Goal: Task Accomplishment & Management: Manage account settings

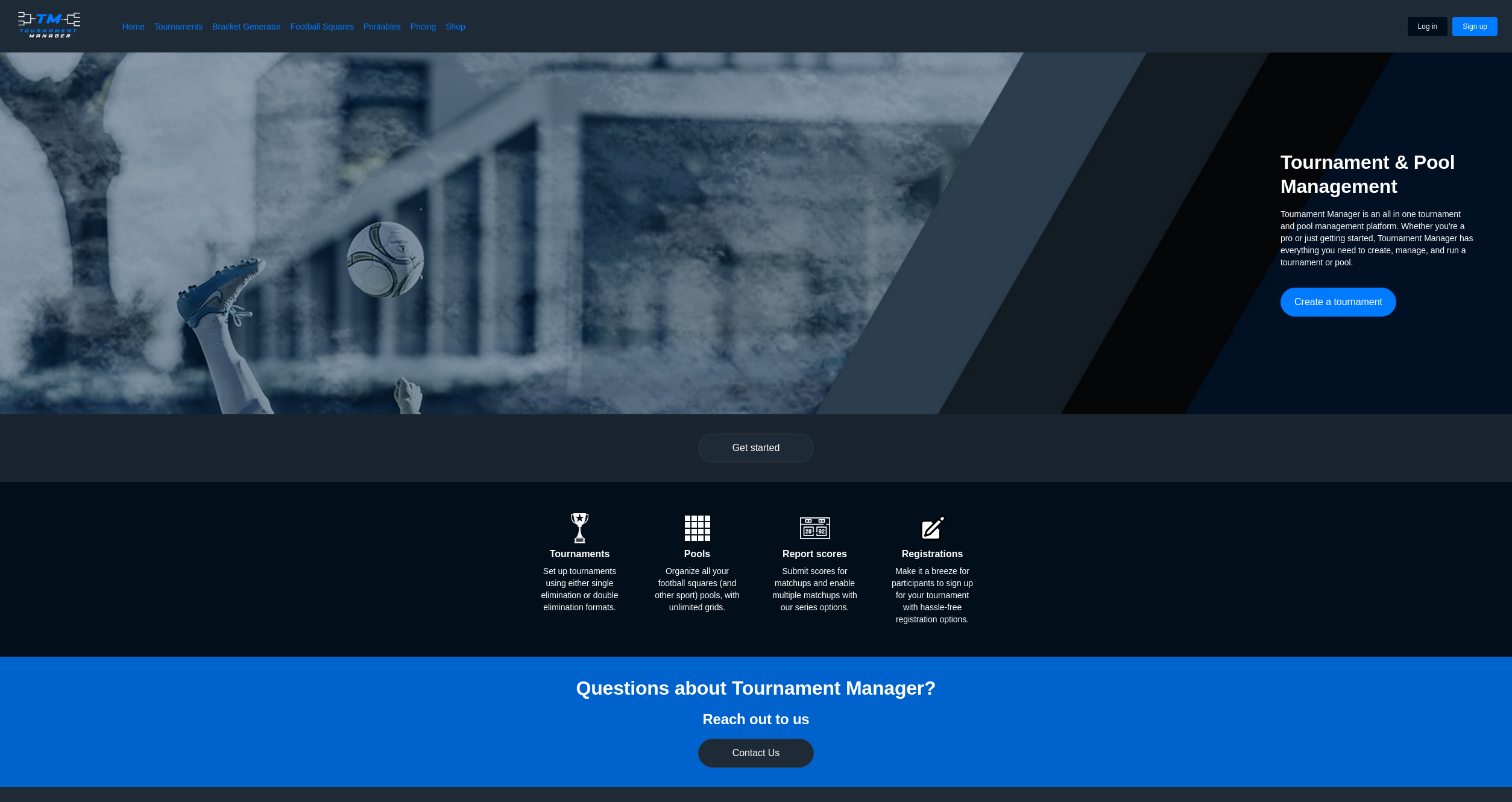
click at [1422, 28] on button "Log in" at bounding box center [1428, 26] width 41 height 19
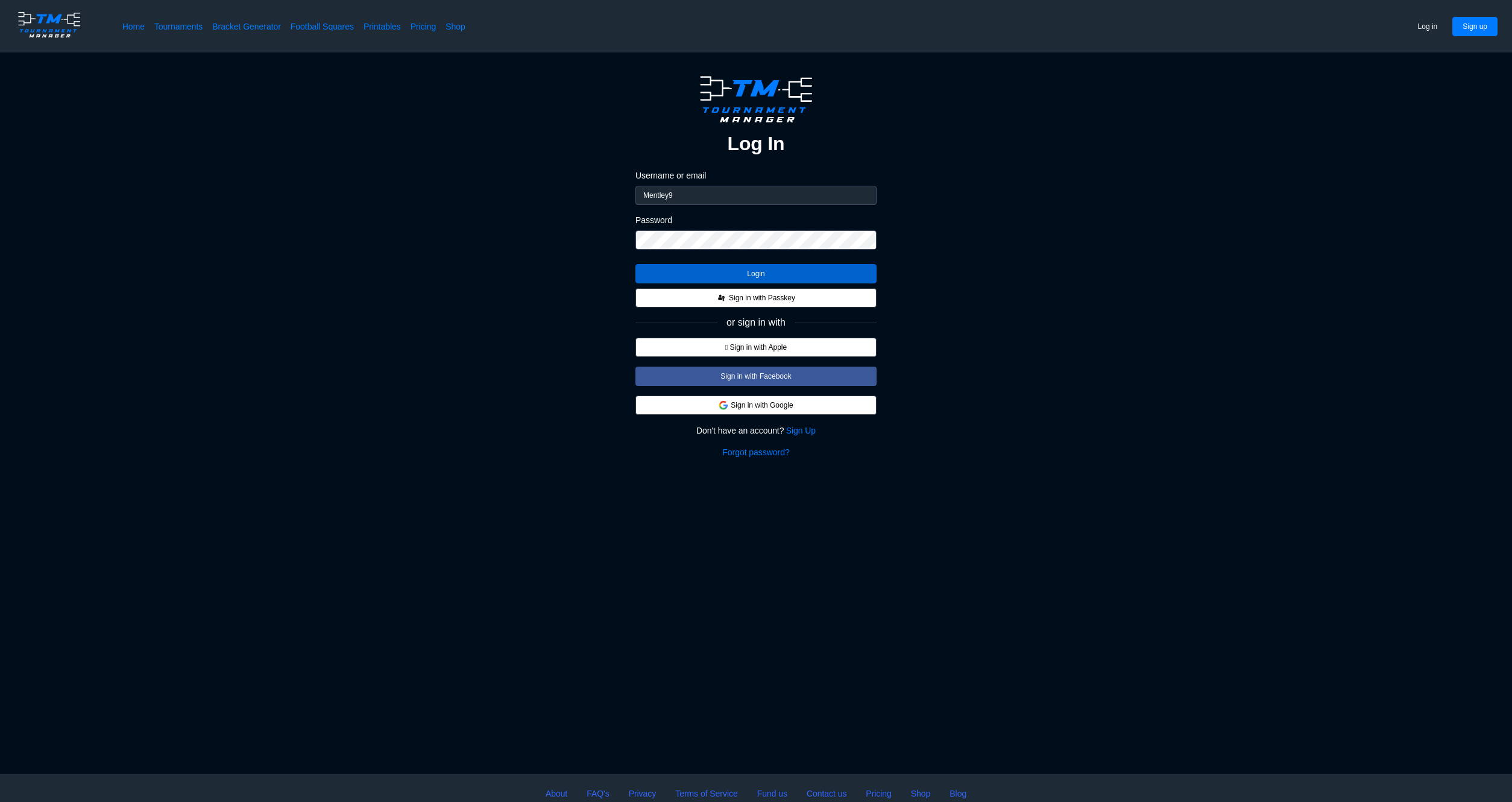
click at [783, 273] on button "Login" at bounding box center [756, 273] width 241 height 19
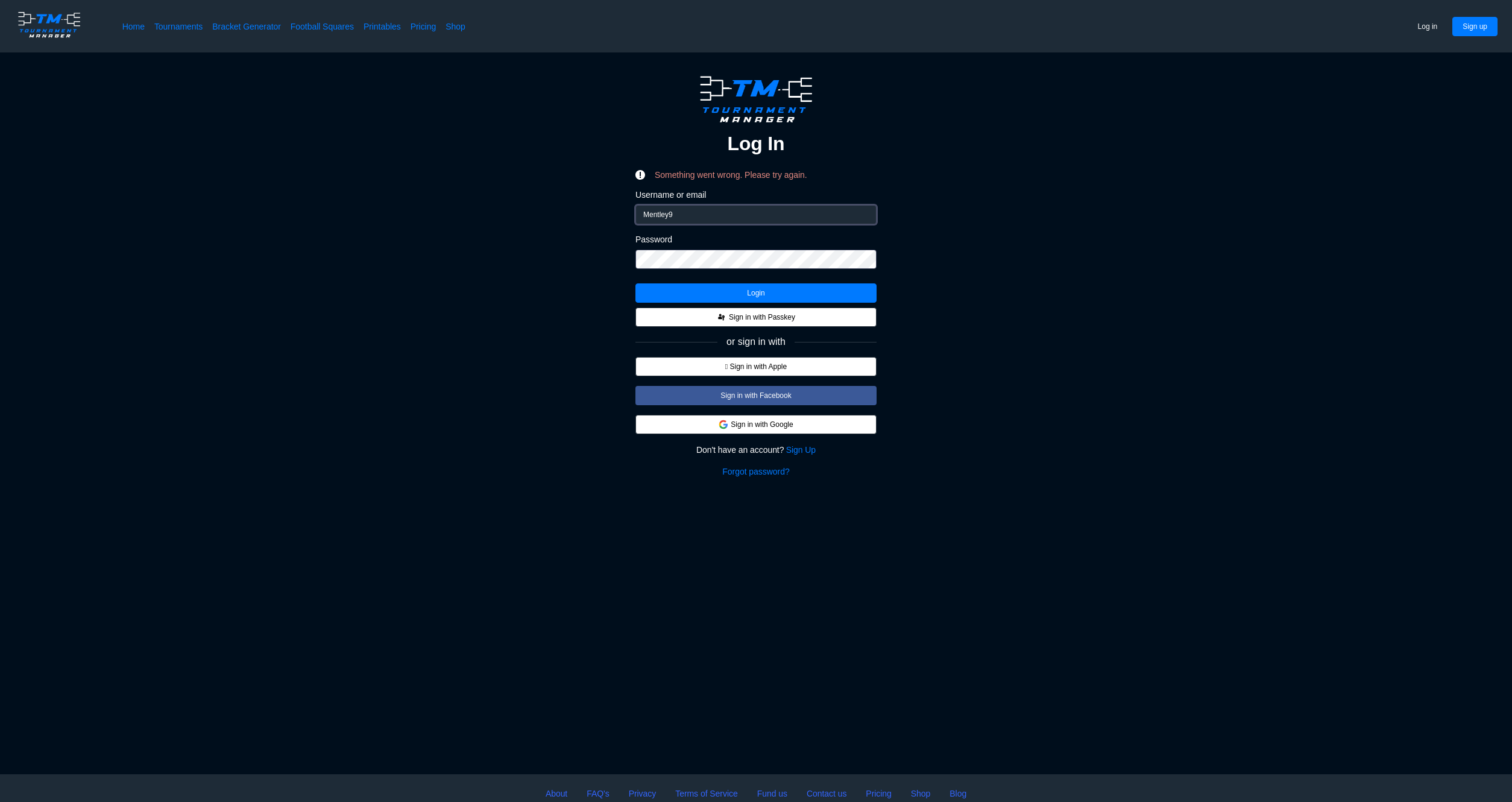
click at [682, 211] on input "Mentley9" at bounding box center [756, 214] width 241 height 19
click at [866, 213] on input "Mentley9" at bounding box center [756, 214] width 241 height 19
type input "[EMAIL_ADDRESS][DOMAIN_NAME]"
click at [755, 287] on button "Login" at bounding box center [756, 293] width 241 height 19
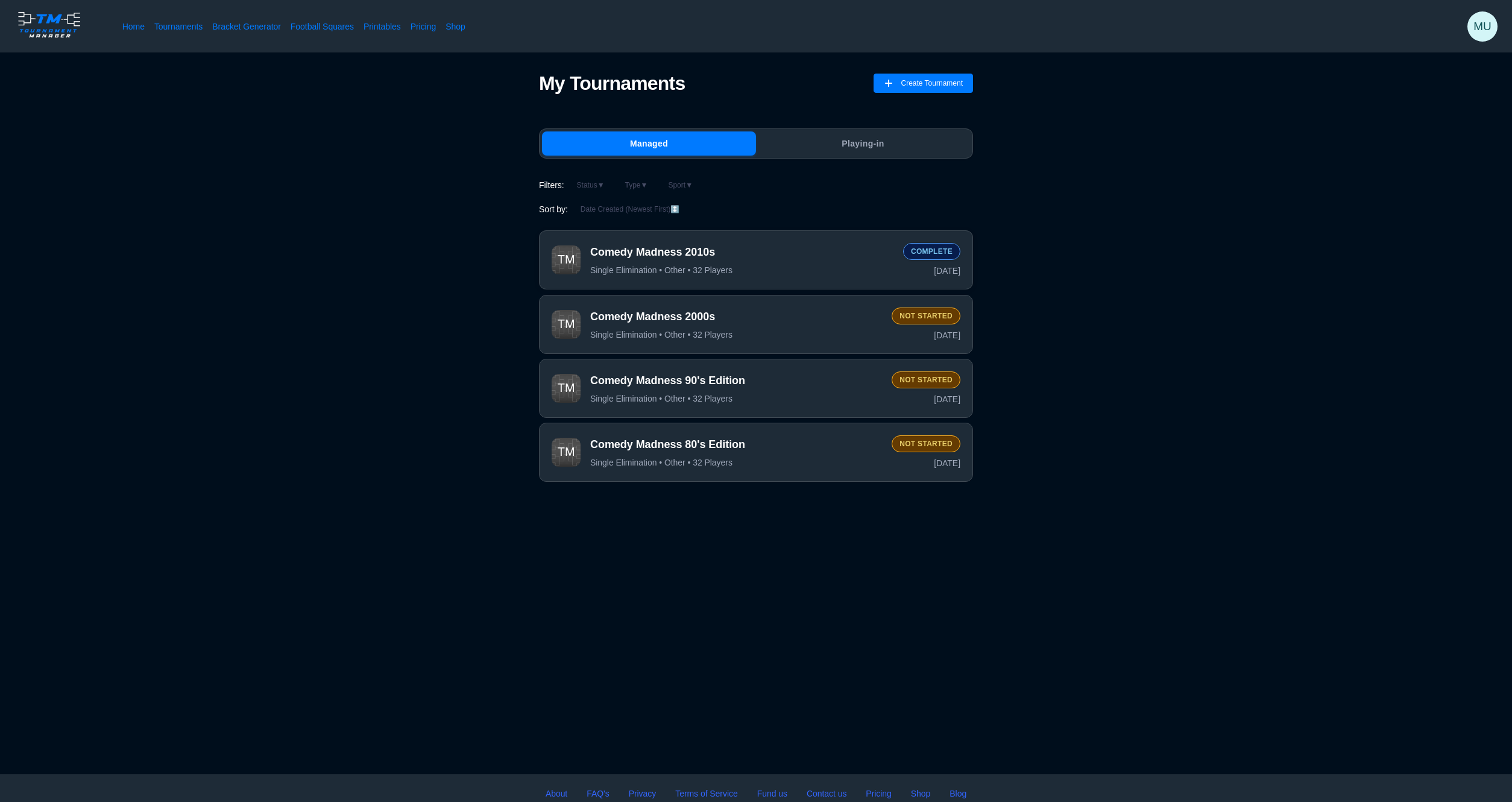
click at [684, 265] on div "Comedy Madness 2010s Single Elimination • Other • 32 Players" at bounding box center [741, 260] width 303 height 31
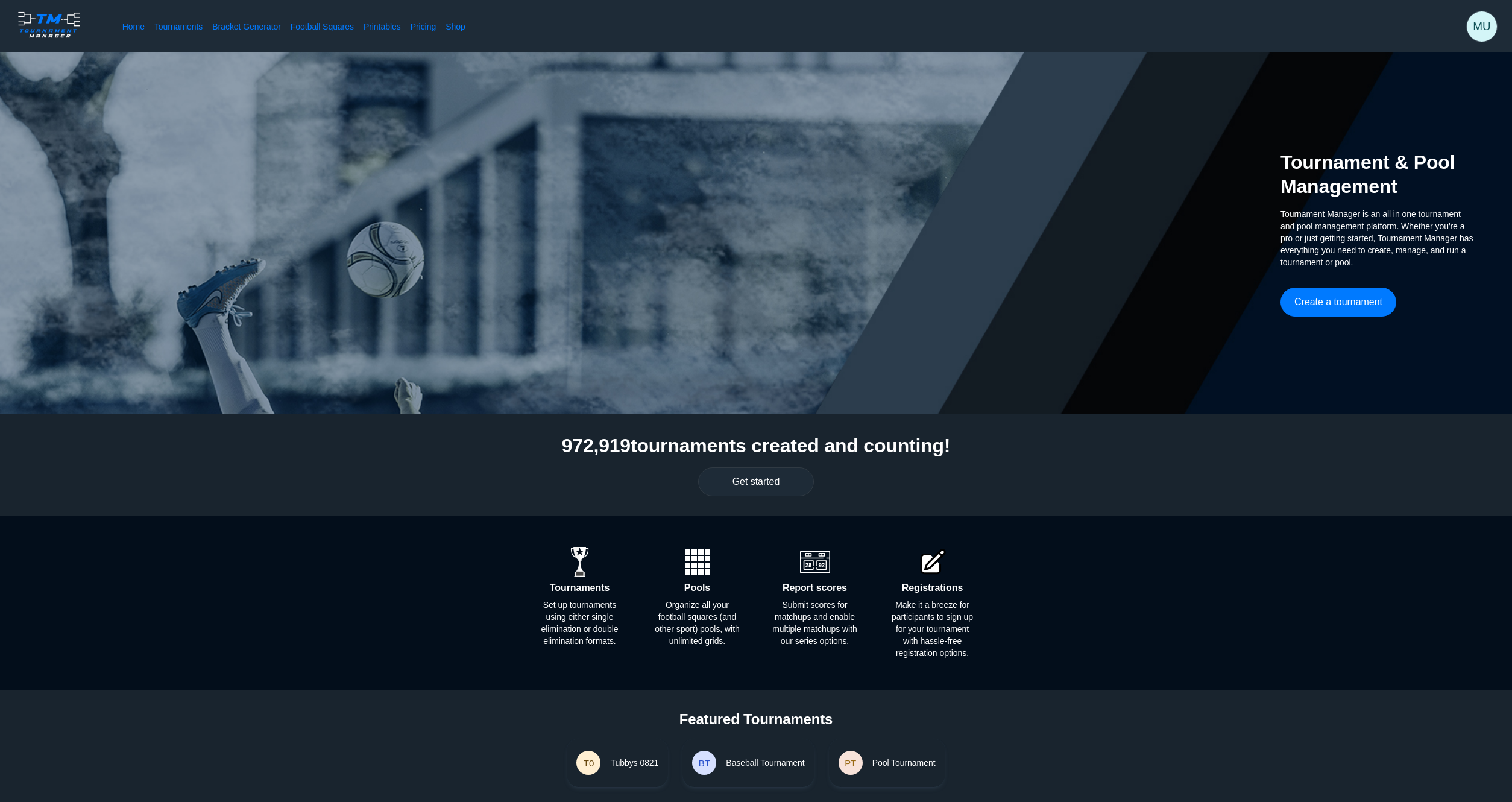
click at [1485, 33] on span "MU" at bounding box center [1482, 26] width 30 height 30
click at [1422, 138] on span "Profile" at bounding box center [1417, 138] width 23 height 10
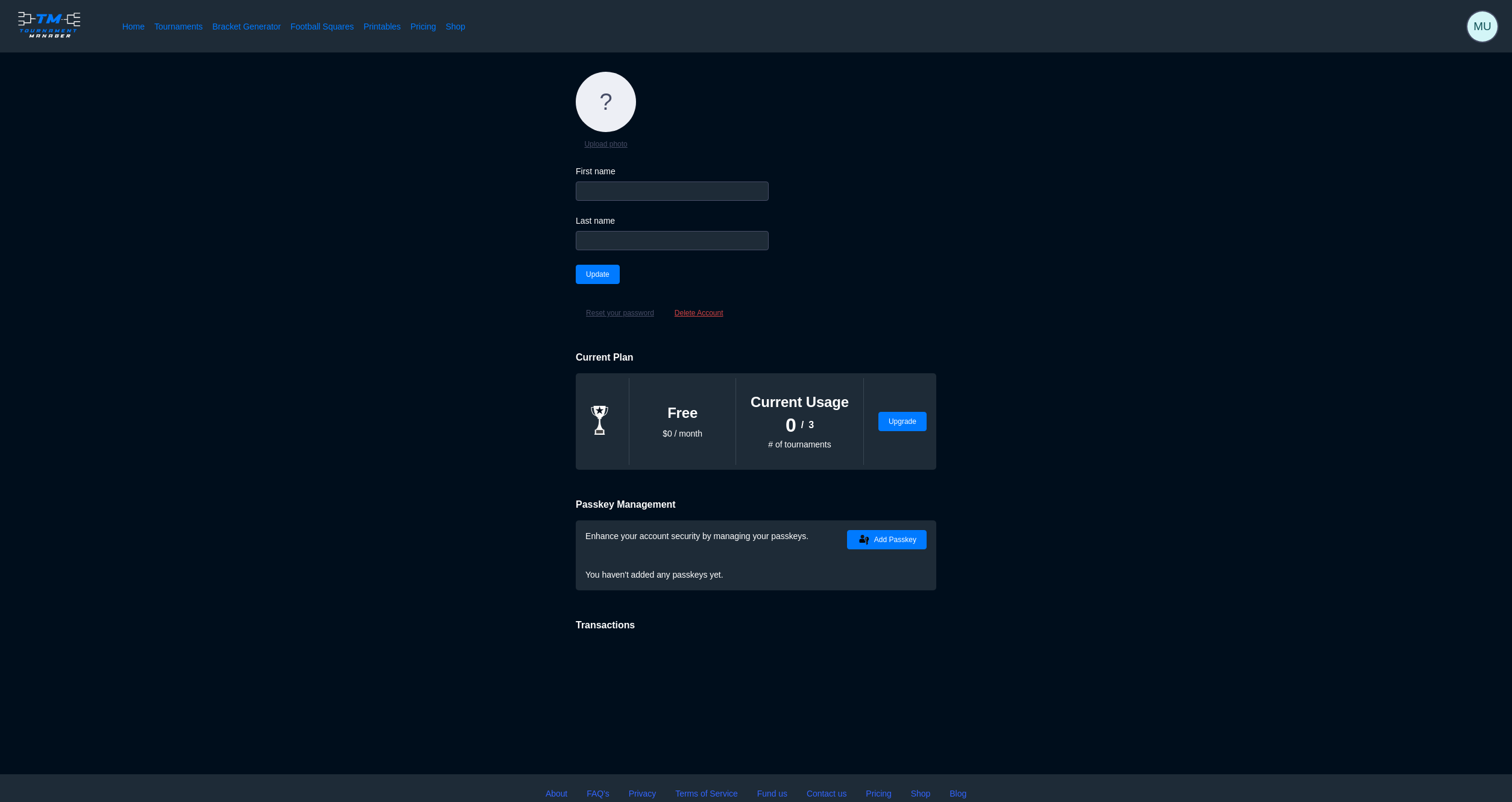
type input "matthew"
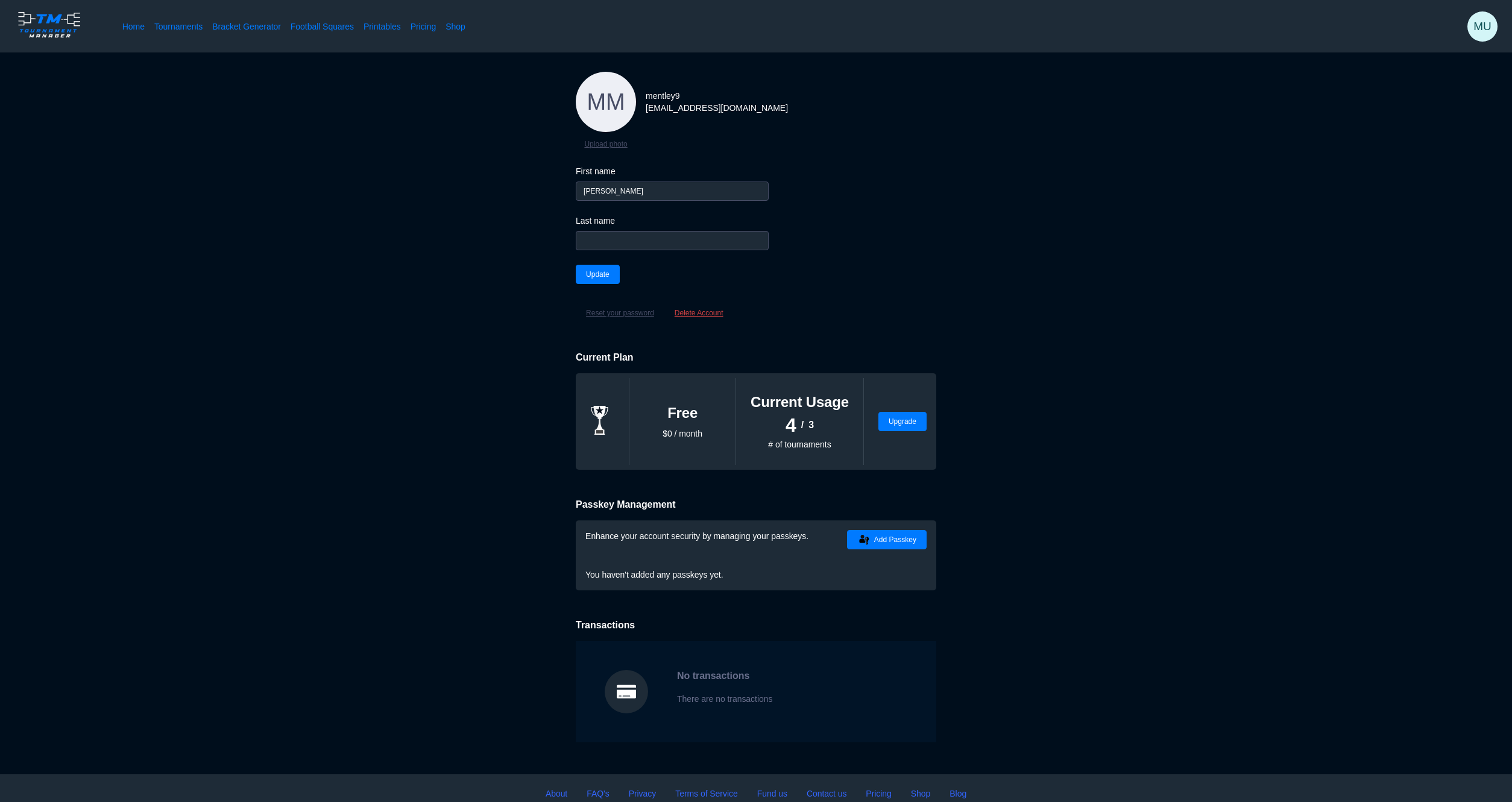
click at [628, 314] on button "Reset your password" at bounding box center [620, 312] width 89 height 19
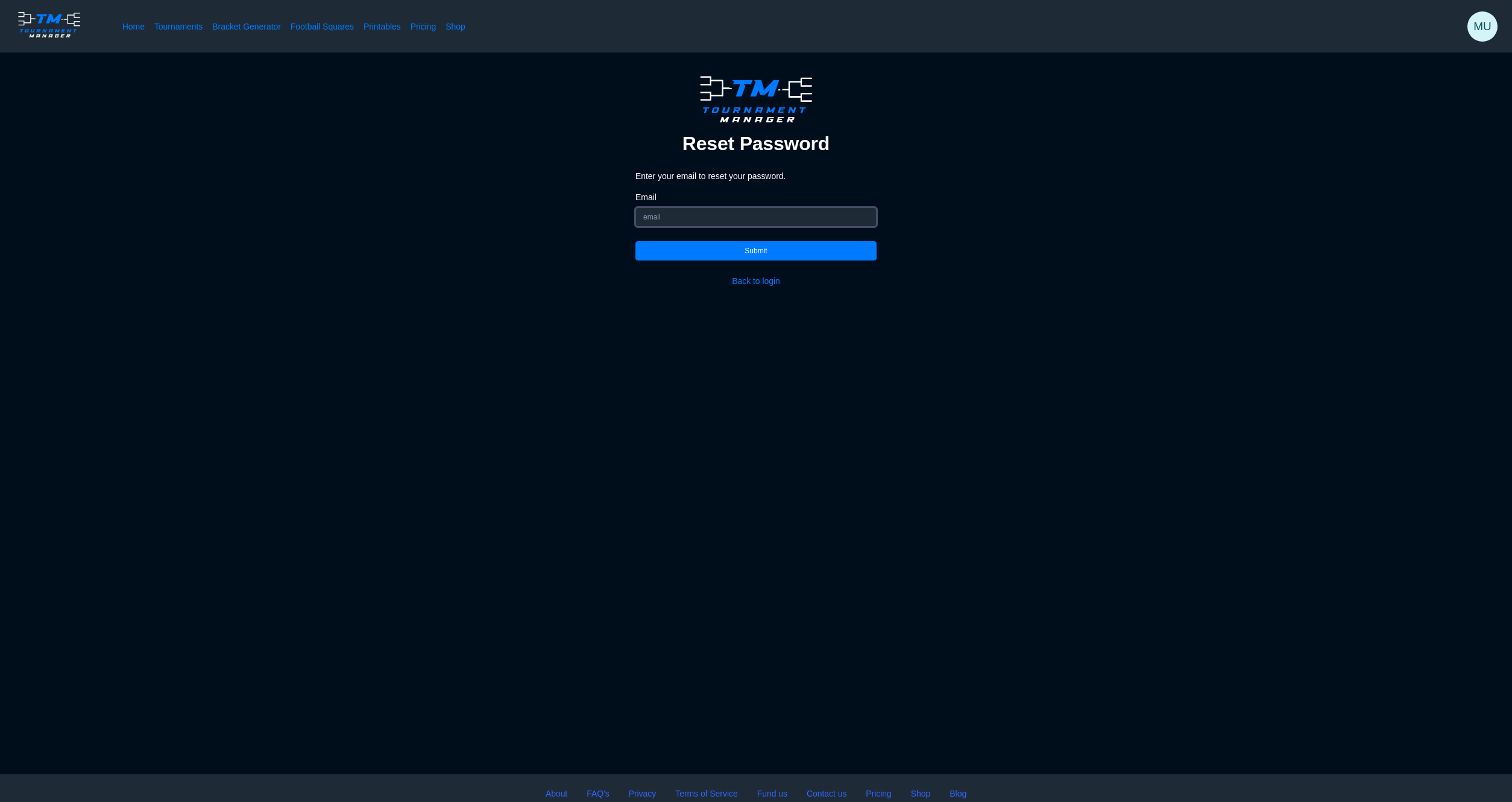
click at [667, 220] on input "Email" at bounding box center [756, 216] width 241 height 19
click at [666, 247] on button "Submit" at bounding box center [756, 250] width 241 height 19
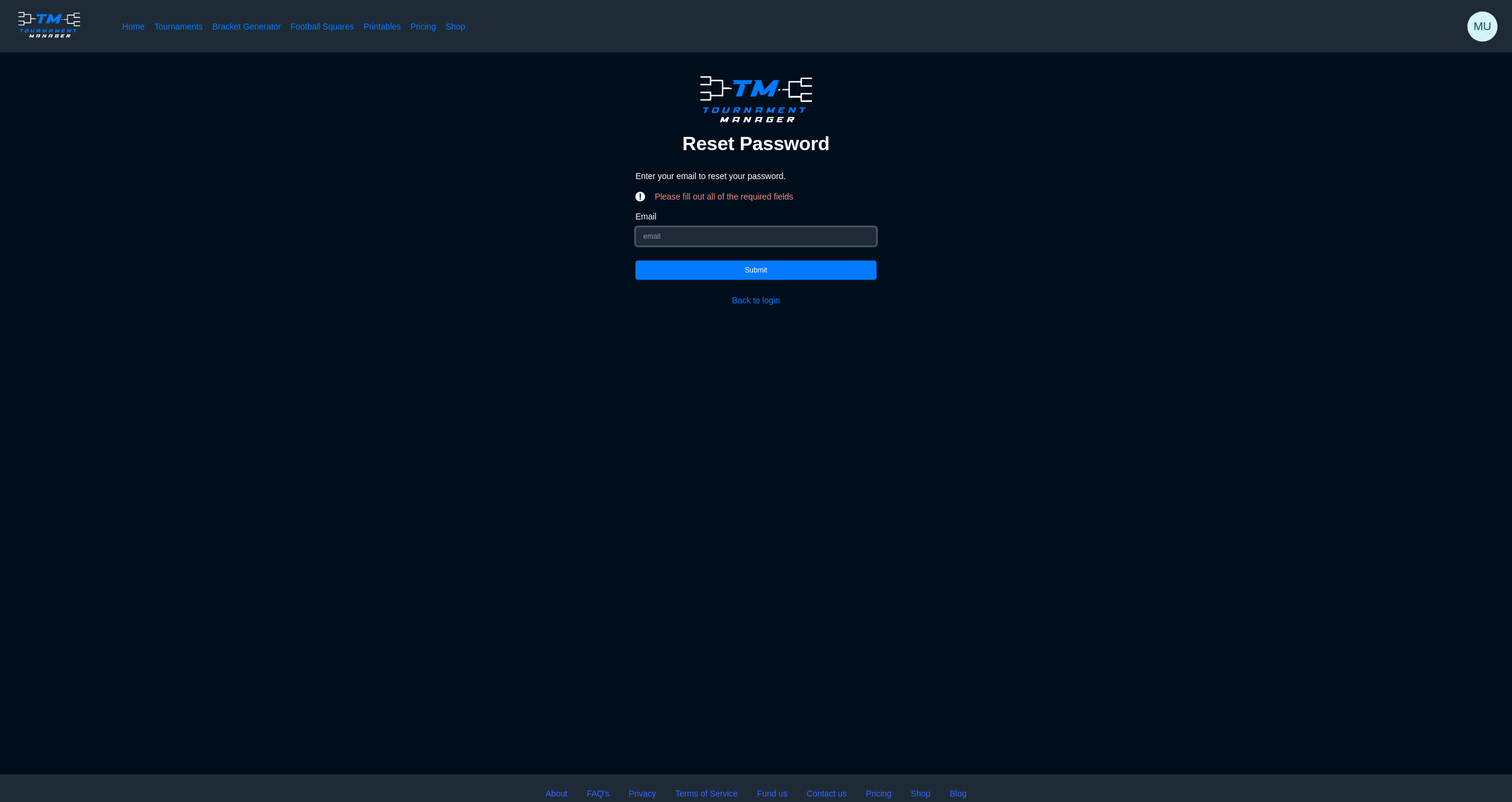
click at [656, 234] on input "Email" at bounding box center [756, 236] width 241 height 19
type input "[EMAIL_ADDRESS][DOMAIN_NAME]"
click at [687, 268] on button "Submit" at bounding box center [756, 270] width 241 height 19
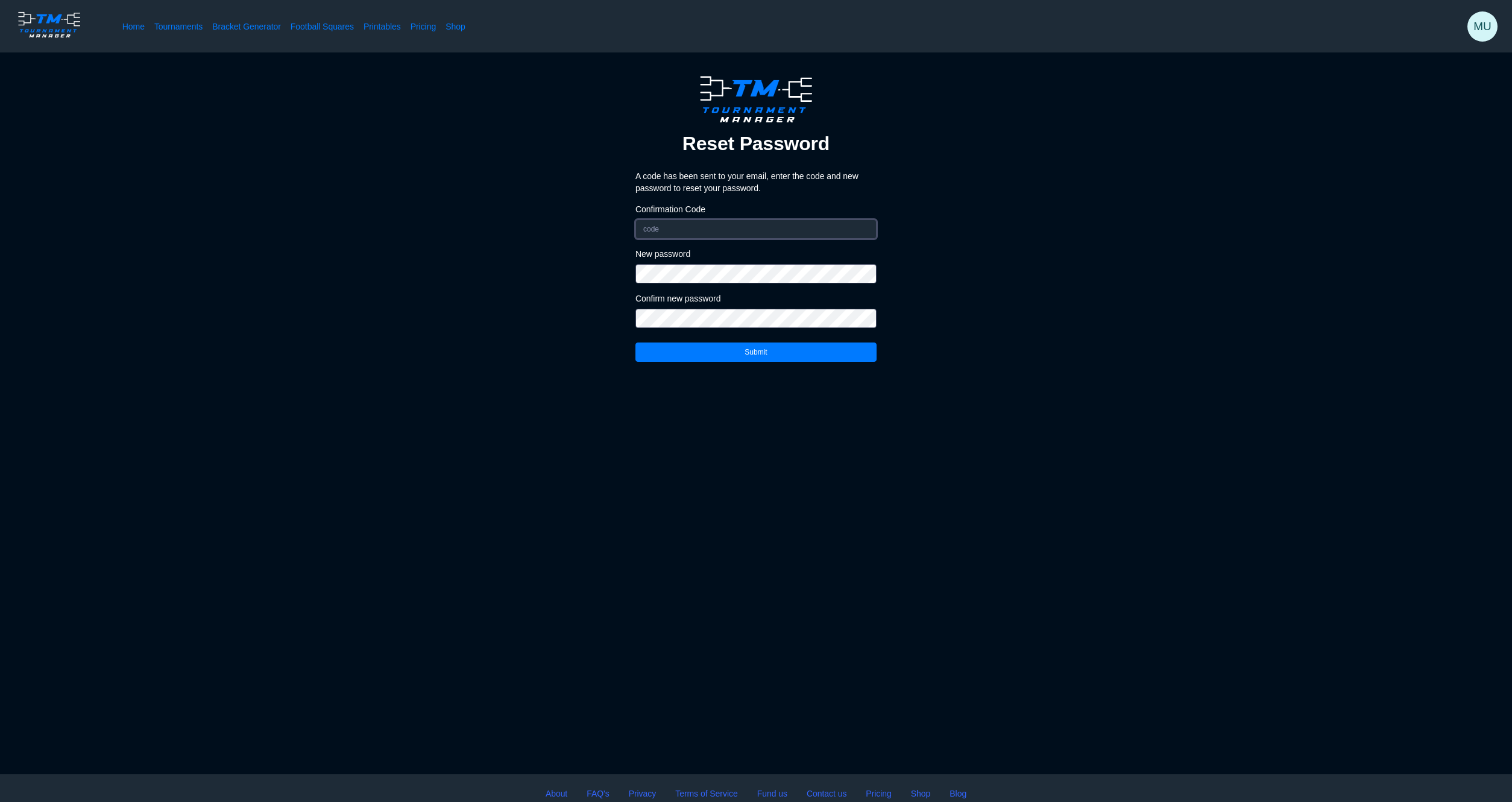
click at [675, 229] on input "Confirmation Code" at bounding box center [756, 229] width 241 height 19
type input "605972"
click at [594, 271] on div "Reset Password A code has been sent to your email, enter the code and new passw…" at bounding box center [755, 219] width 1416 height 295
click at [771, 349] on button "Submit" at bounding box center [756, 352] width 241 height 19
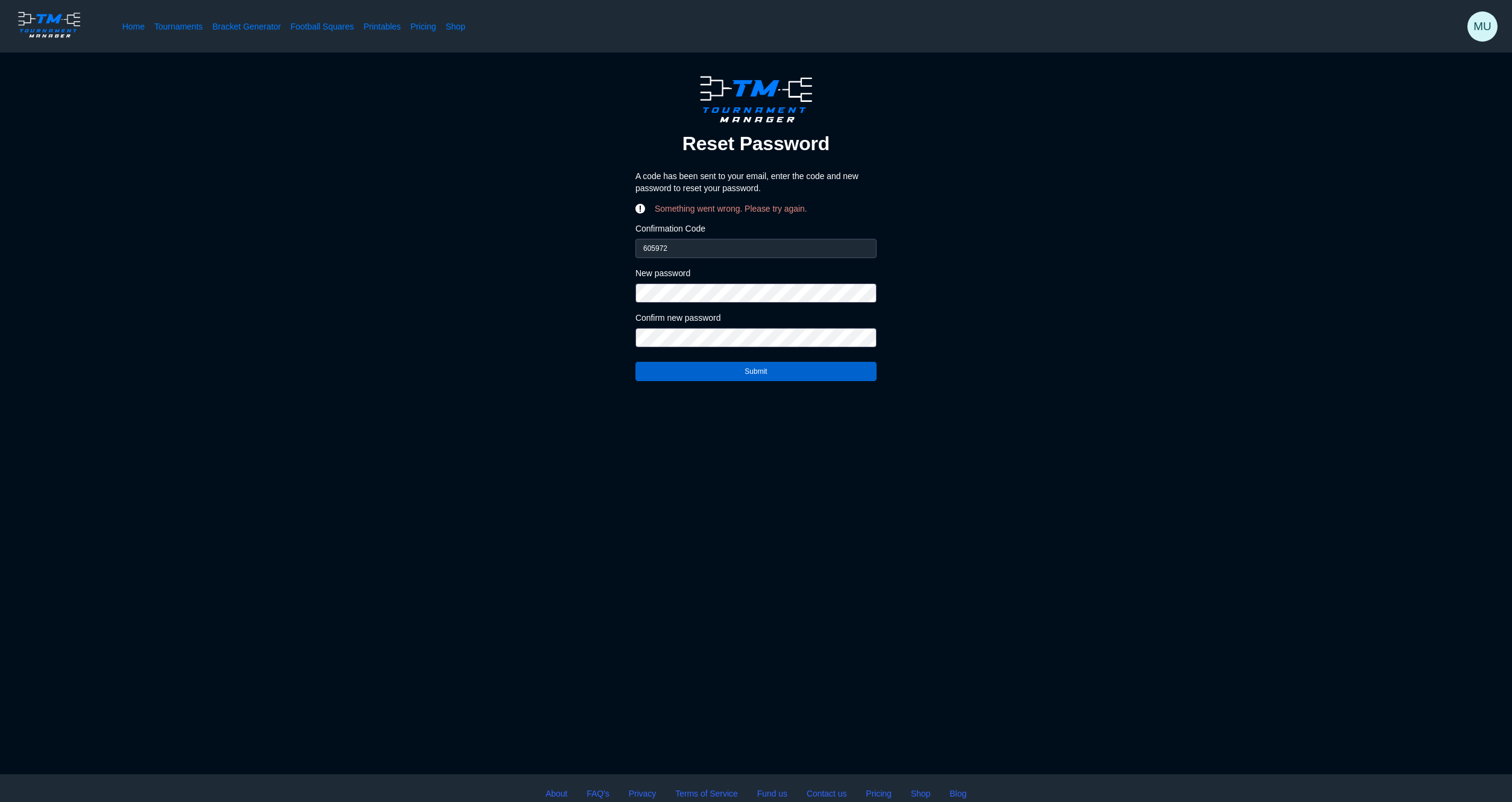
click at [778, 370] on button "Submit" at bounding box center [756, 371] width 241 height 19
click at [682, 244] on input "605972" at bounding box center [756, 248] width 241 height 19
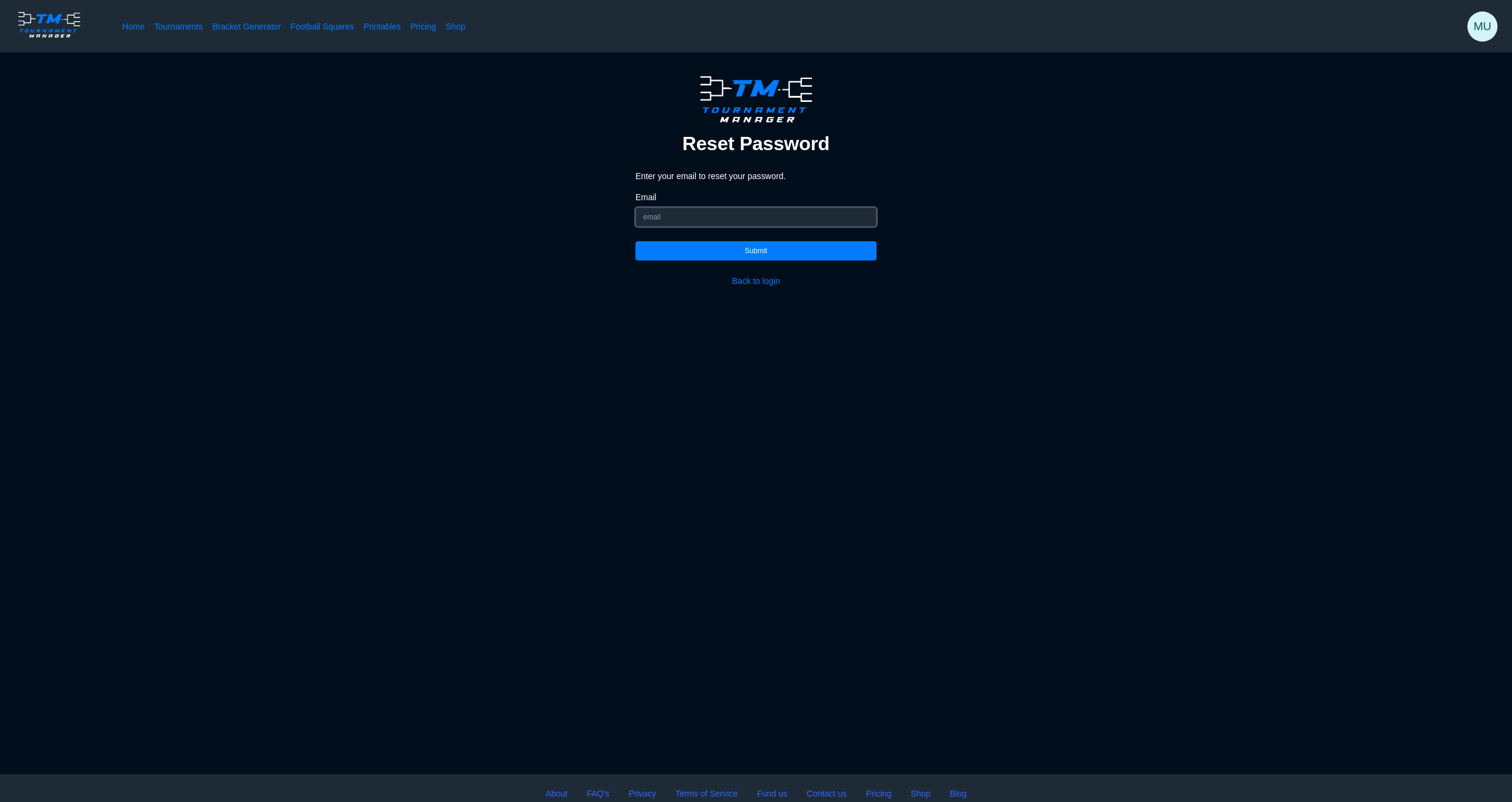
click at [675, 221] on input "Email" at bounding box center [756, 216] width 241 height 19
click at [659, 214] on input "Email" at bounding box center [756, 216] width 241 height 19
click at [694, 216] on input "Email" at bounding box center [756, 216] width 241 height 19
click at [736, 221] on input "Email" at bounding box center [756, 216] width 241 height 19
click at [655, 209] on input "Email" at bounding box center [756, 216] width 241 height 19
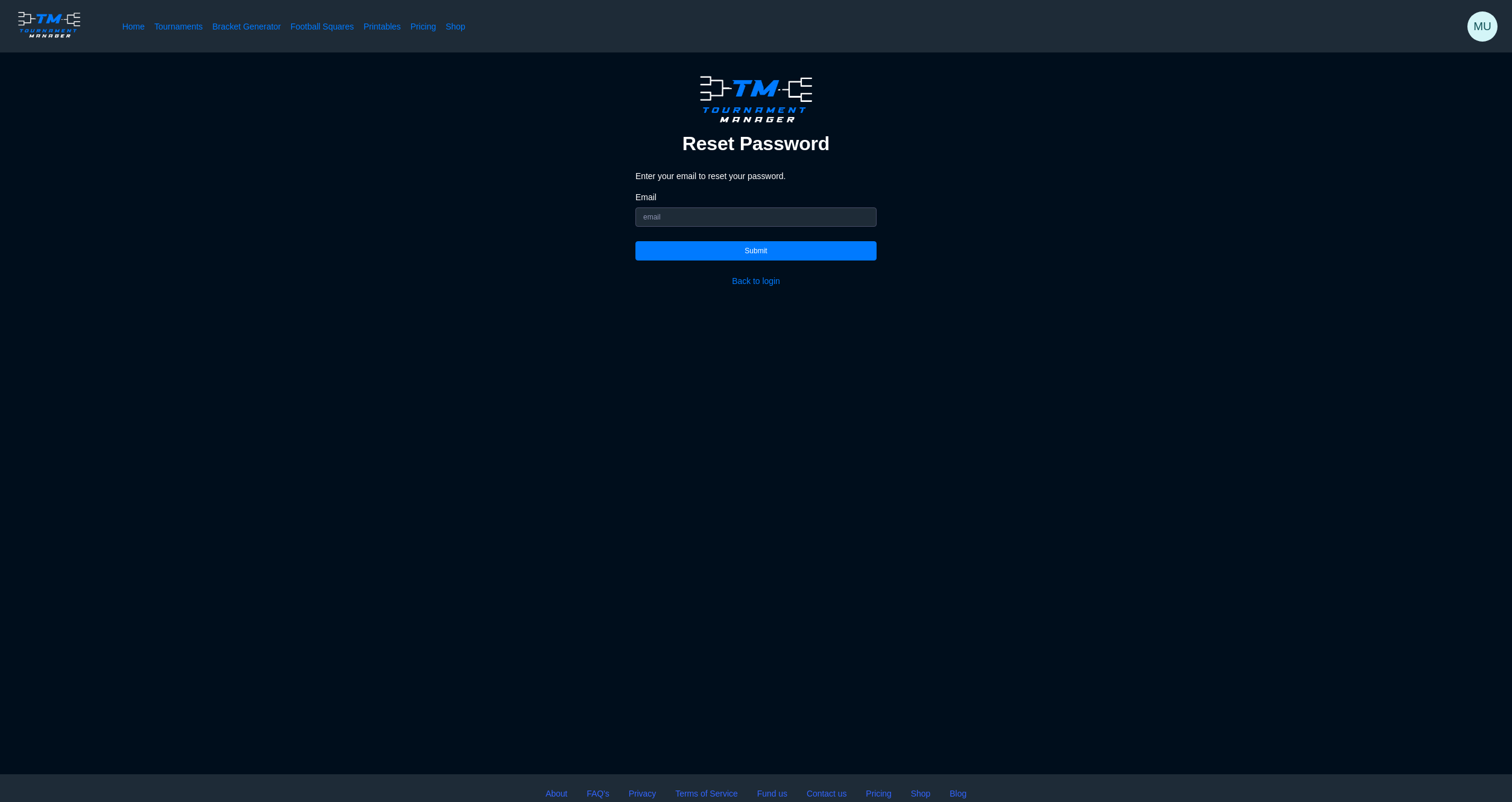
drag, startPoint x: 549, startPoint y: 253, endPoint x: 578, endPoint y: 341, distance: 92.7
click at [549, 288] on div "Forgot Password Reset Password Enter your email to reset your password. Email S…" at bounding box center [755, 179] width 1416 height 254
drag, startPoint x: 586, startPoint y: 345, endPoint x: 589, endPoint y: 339, distance: 6.7
click at [585, 345] on section "Forgot Password Reset Password Enter your email to reset your password. Email S…" at bounding box center [756, 413] width 1512 height 721
click at [657, 205] on div "Email" at bounding box center [756, 209] width 241 height 35
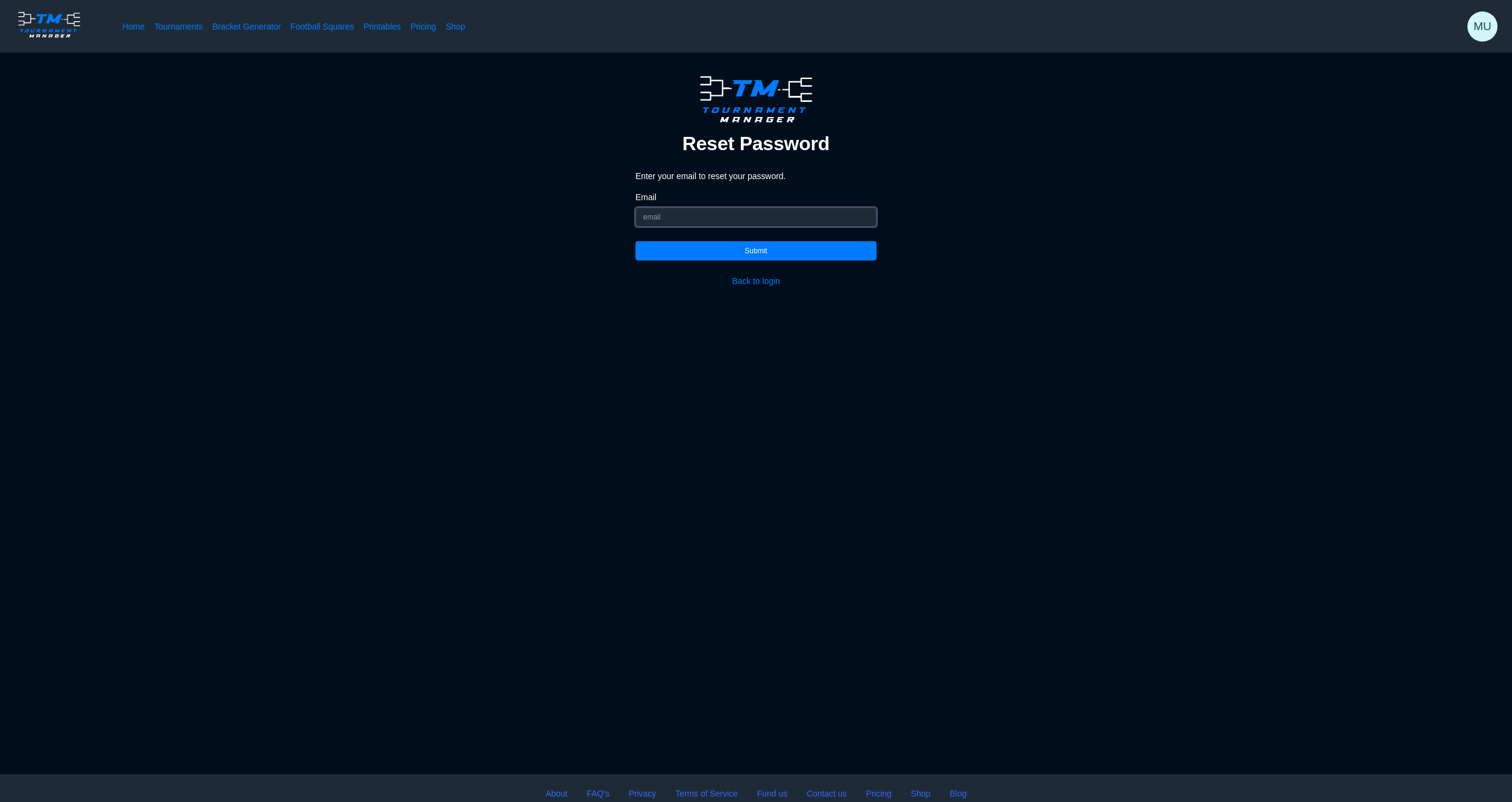
click at [670, 215] on input "Email" at bounding box center [756, 216] width 241 height 19
type input "[EMAIL_ADDRESS][DOMAIN_NAME]"
click at [749, 249] on button "Submit" at bounding box center [756, 250] width 241 height 19
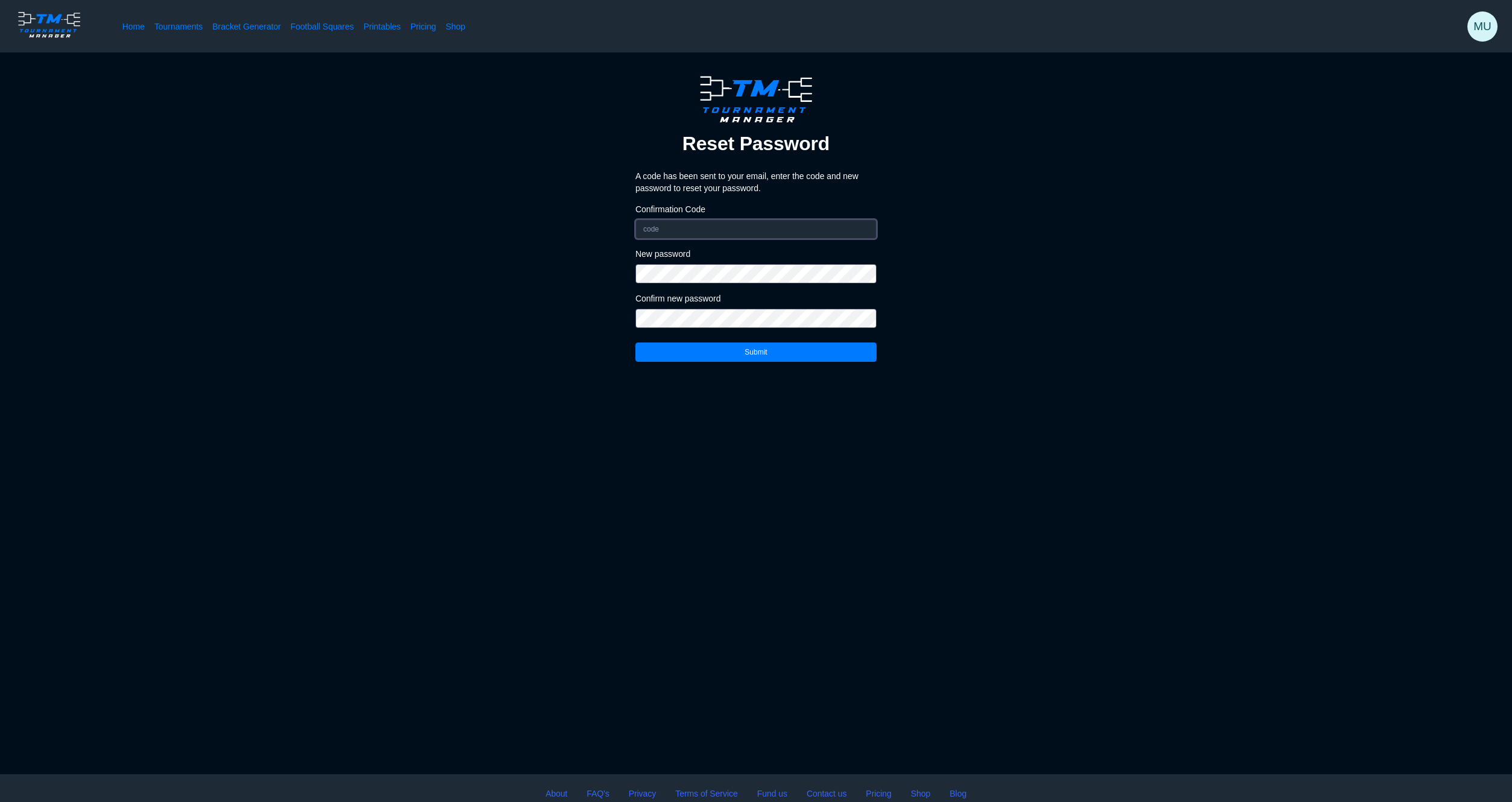
click at [735, 229] on input "Confirmation Code" at bounding box center [756, 229] width 241 height 19
type input "899240"
click at [778, 350] on button "Submit" at bounding box center [756, 352] width 241 height 19
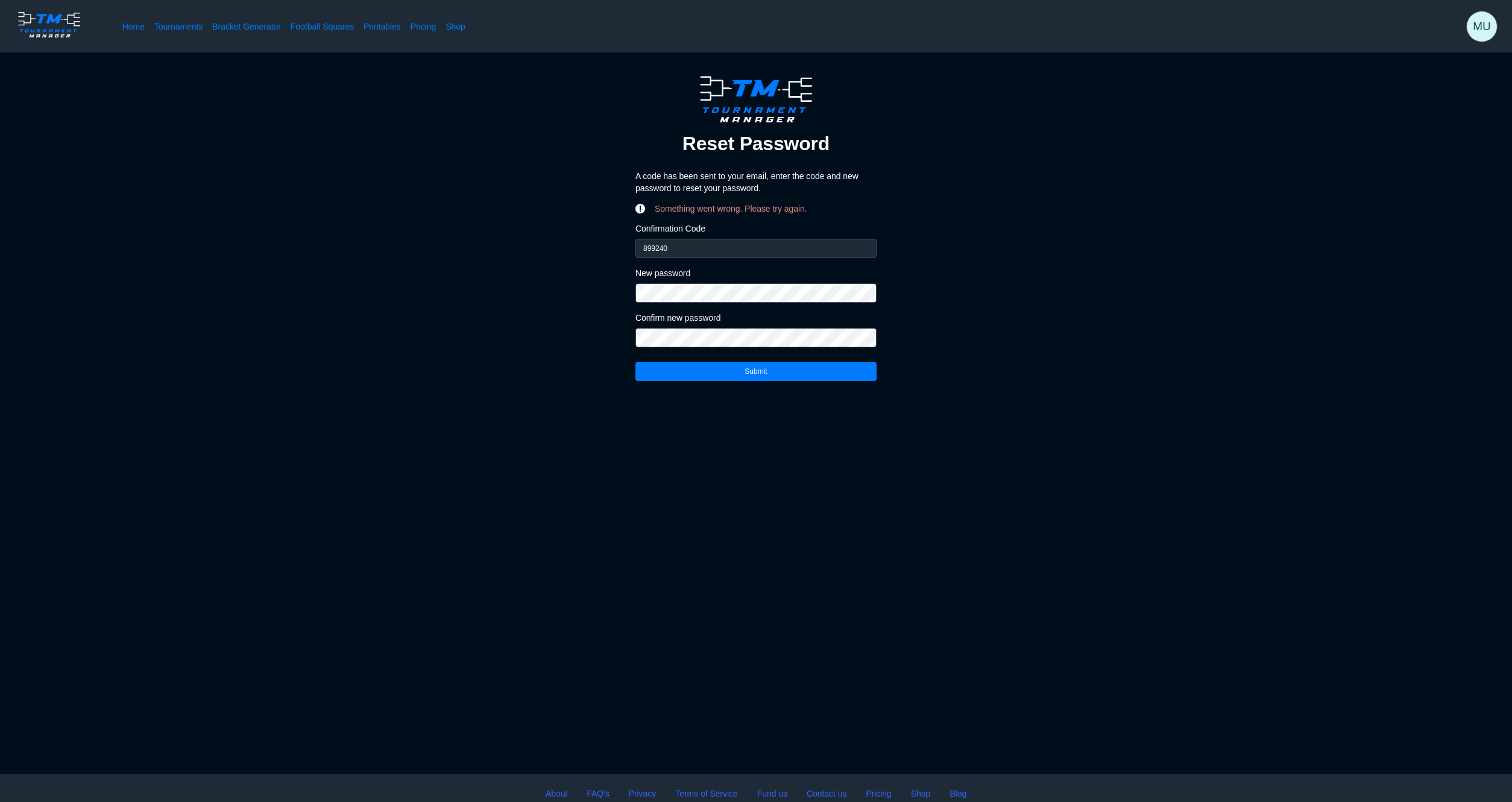
click at [1470, 29] on span "MU" at bounding box center [1482, 26] width 30 height 30
click at [1422, 164] on span "Logout" at bounding box center [1418, 167] width 26 height 10
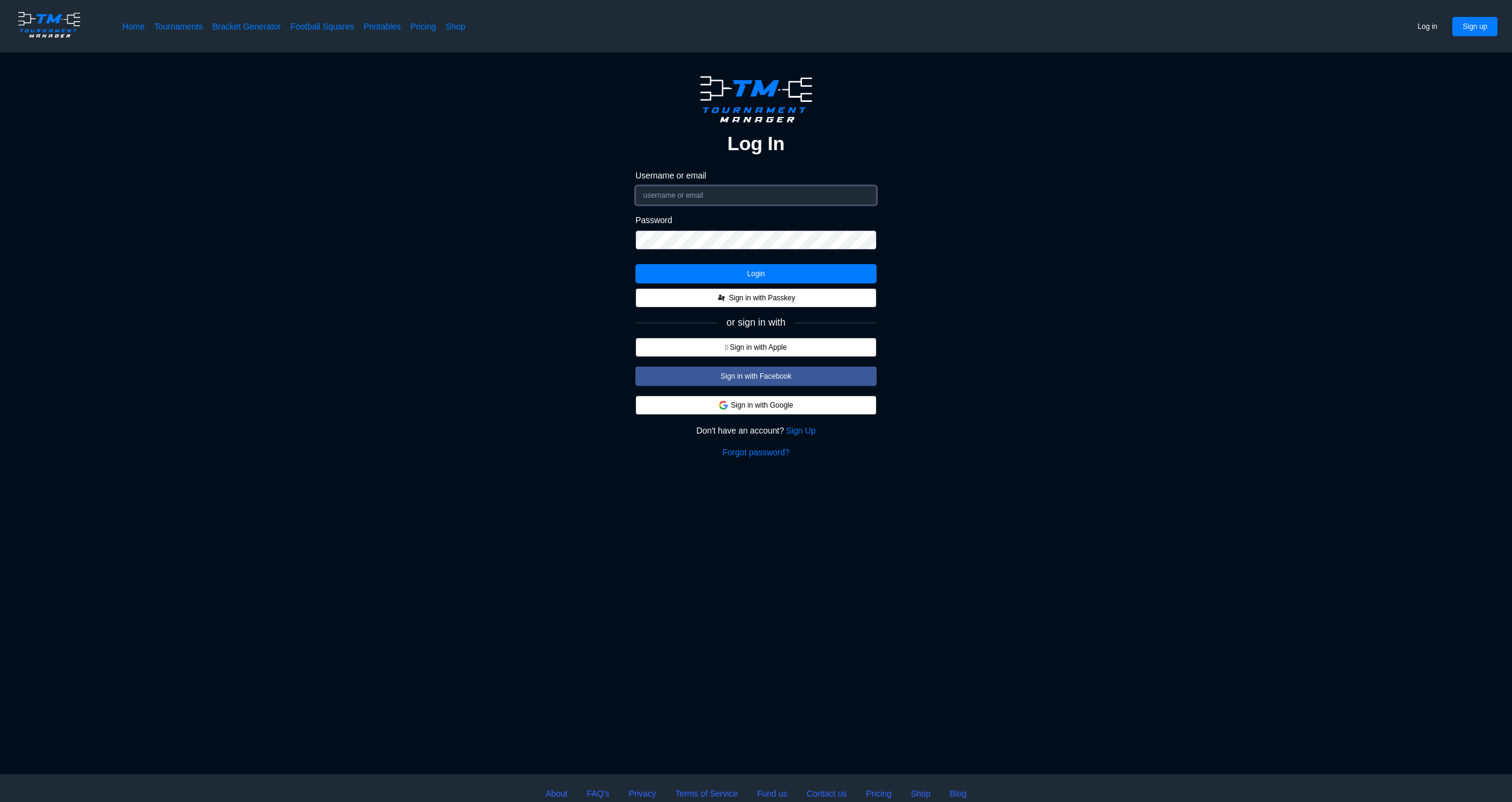
type input "[EMAIL_ADDRESS][DOMAIN_NAME]"
click at [605, 226] on div "Log In Username or email matthewmentley@gmail.com Password Login Sign in with P…" at bounding box center [755, 265] width 1416 height 387
click at [768, 275] on button "Login" at bounding box center [756, 273] width 241 height 19
